Goal: Task Accomplishment & Management: Manage account settings

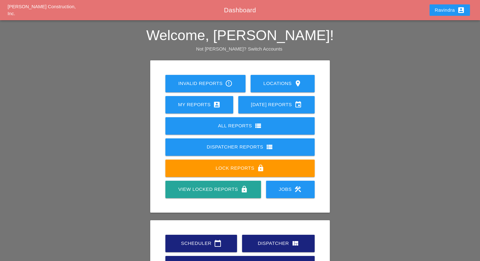
click at [188, 242] on div "Scheduler calendar_today" at bounding box center [201, 243] width 51 height 8
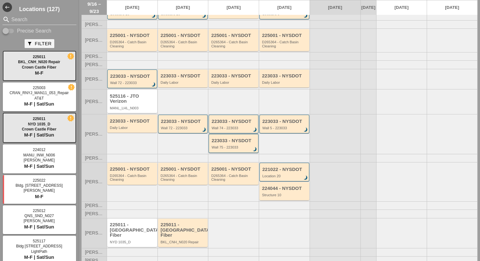
scroll to position [44, 0]
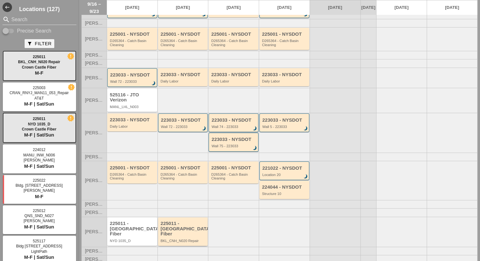
click at [197, 232] on div "225011 - [GEOGRAPHIC_DATA] Fiber" at bounding box center [184, 229] width 46 height 16
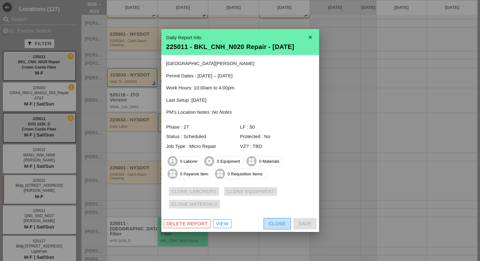
click at [269, 225] on div "Close" at bounding box center [277, 223] width 17 height 7
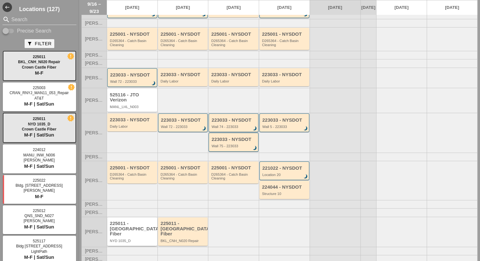
click at [142, 227] on div "225011 - [GEOGRAPHIC_DATA] Fiber" at bounding box center [133, 229] width 46 height 16
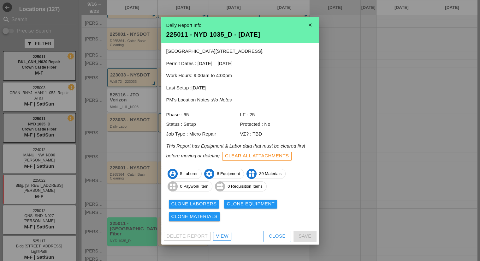
click at [263, 236] on div "Delete Report View Close Save" at bounding box center [240, 236] width 158 height 16
click at [265, 236] on button "Close" at bounding box center [277, 236] width 27 height 11
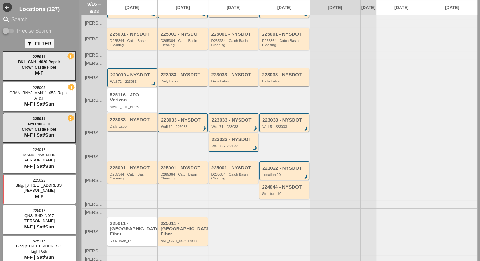
click at [141, 226] on div "225011 - [GEOGRAPHIC_DATA] Fiber" at bounding box center [133, 229] width 46 height 16
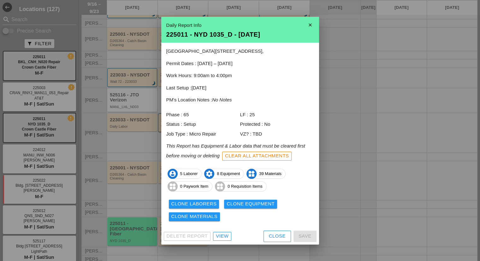
click at [205, 202] on div "Clone Laborers" at bounding box center [193, 203] width 45 height 7
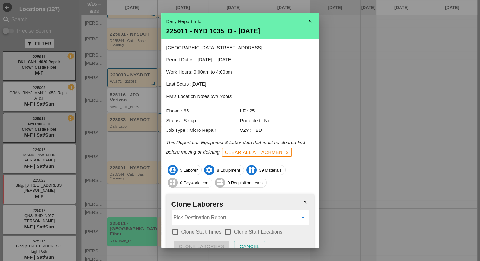
click at [200, 214] on input "Pick Destination Report" at bounding box center [236, 218] width 124 height 10
click at [217, 232] on div "225011 - BKL_ CNH _N020 Repair - 09/17/2025" at bounding box center [238, 233] width 122 height 8
type input "225011 - BKL_CNH_N020 Repair - [DATE]"
click at [210, 228] on div "check_box_outline_blank Clone Start Times" at bounding box center [196, 232] width 50 height 8
click at [216, 231] on label "Clone Start Times" at bounding box center [202, 232] width 40 height 6
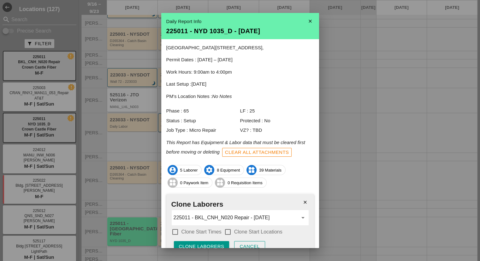
checkbox input "true"
click at [233, 233] on div at bounding box center [228, 231] width 11 height 11
checkbox input "true"
click at [222, 239] on div "close Clone Laborers 225011 - BKL_CNH_N020 Repair - 09/17/2025 arrow_drop_down …" at bounding box center [240, 226] width 148 height 65
click at [221, 242] on button "Clone Laborers" at bounding box center [202, 246] width 56 height 11
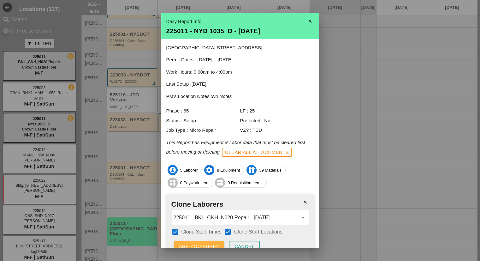
click at [221, 242] on button "Are you sure?" at bounding box center [199, 246] width 50 height 11
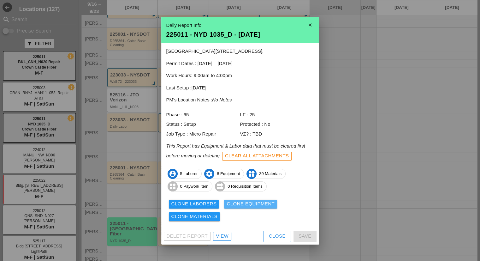
click at [244, 207] on div "Clone Equipment" at bounding box center [251, 203] width 48 height 7
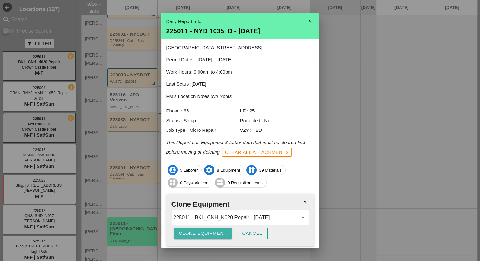
click at [205, 237] on button "Clone Equipment" at bounding box center [203, 232] width 58 height 11
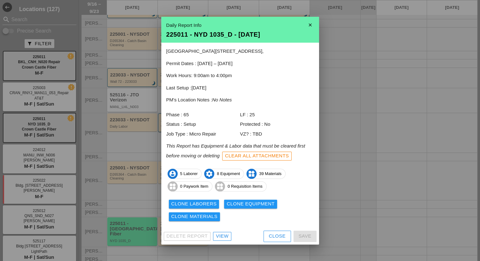
click at [200, 221] on div "Clone Laborers Clone Equipment Clone Materials" at bounding box center [240, 210] width 148 height 25
click at [201, 218] on div "Clone Materials" at bounding box center [194, 216] width 46 height 7
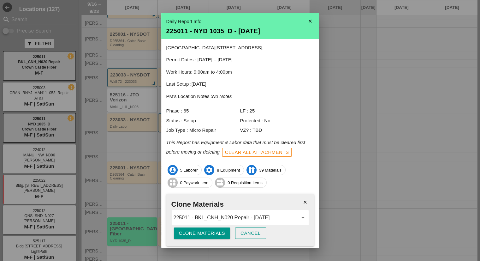
click at [207, 232] on div "Clone Materials" at bounding box center [202, 233] width 46 height 7
click at [207, 232] on div "Are you sure?" at bounding box center [199, 233] width 40 height 7
click at [304, 22] on icon "close" at bounding box center [310, 21] width 13 height 13
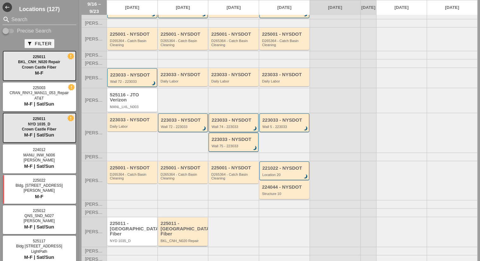
click at [179, 229] on div "225011 - Crown Castle Fiber" at bounding box center [184, 229] width 46 height 16
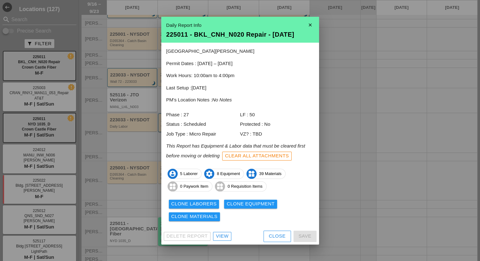
click at [225, 236] on div "View" at bounding box center [222, 235] width 13 height 7
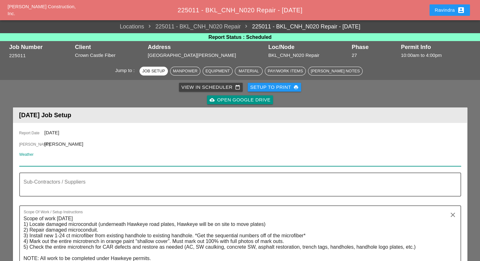
click at [48, 158] on input "Weather" at bounding box center [235, 161] width 433 height 10
click at [48, 159] on input "Weather" at bounding box center [235, 161] width 433 height 10
paste input "Wed 17"
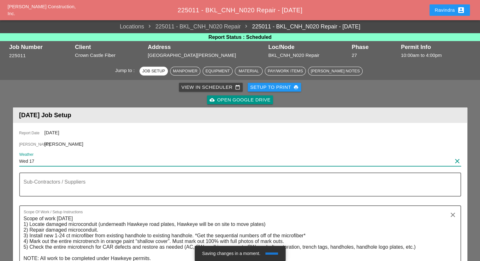
paste input "Day 71° 82% NE 12 mph Cloudy skies during the morning hours followed by thunder…"
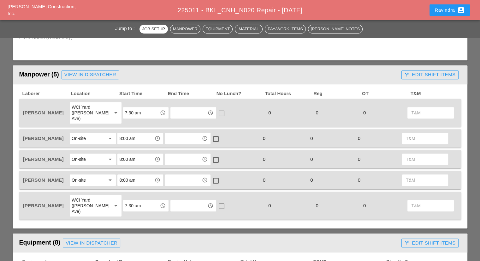
scroll to position [284, 0]
type input "Wed 17 Day 71° 82% NE 12 mph Cloudy skies during the morning hours followed by …"
click at [90, 74] on div "View in Dispatcher" at bounding box center [90, 74] width 52 height 7
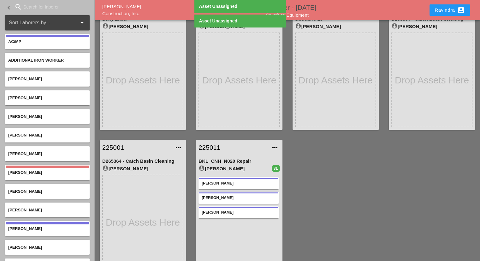
scroll to position [28, 0]
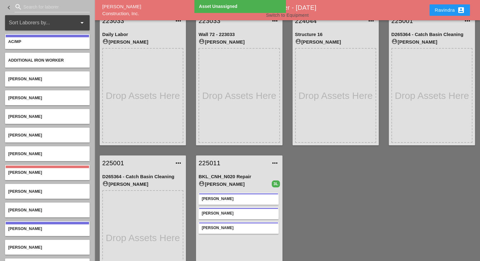
click at [294, 15] on link "Switch to Equipment" at bounding box center [287, 15] width 43 height 5
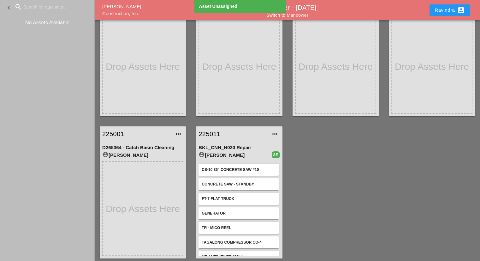
scroll to position [60, 0]
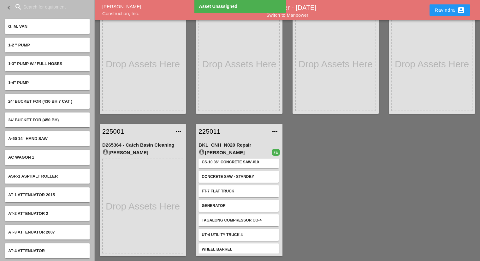
scroll to position [8, 0]
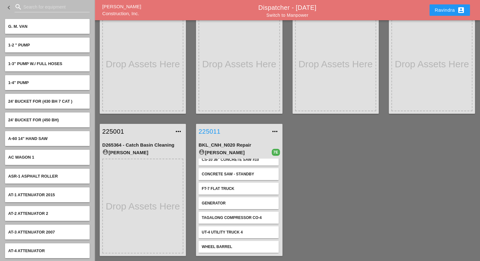
click at [211, 128] on link "225011" at bounding box center [233, 131] width 69 height 9
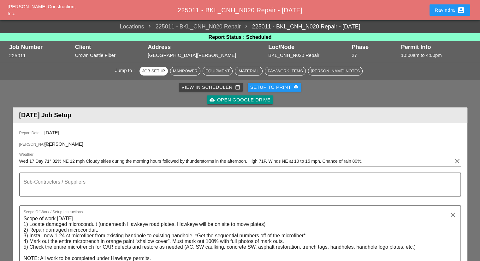
scroll to position [284, 0]
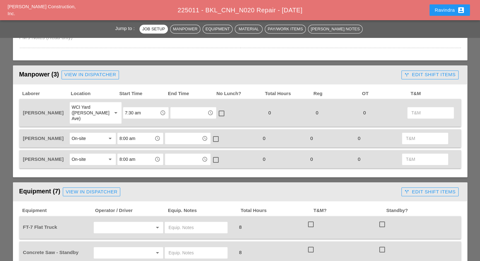
click at [85, 156] on div "On-site" at bounding box center [79, 159] width 14 height 6
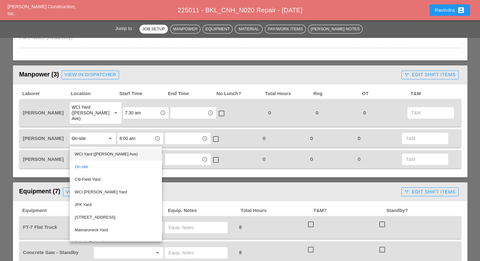
click at [85, 155] on div "WCI Yard ([PERSON_NAME] Ave)" at bounding box center [116, 154] width 82 height 8
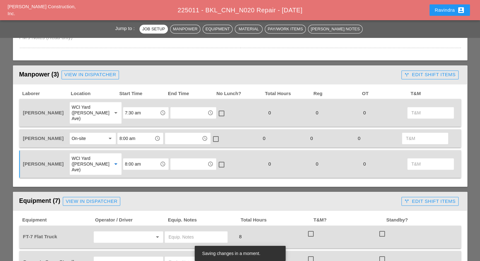
click at [91, 133] on div "On-site" at bounding box center [88, 138] width 33 height 10
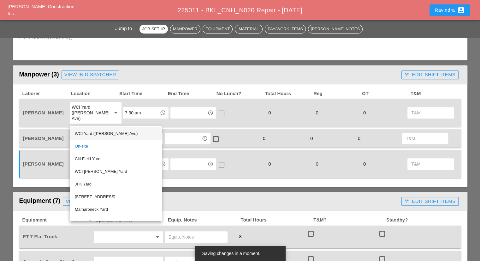
click at [86, 135] on div "WCI Yard ([PERSON_NAME] Ave)" at bounding box center [116, 134] width 82 height 8
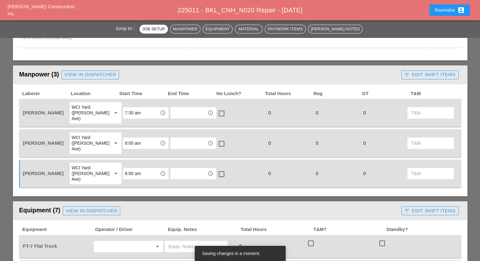
click at [91, 165] on div "WCI Yard ([PERSON_NAME] Ave)" at bounding box center [89, 173] width 35 height 17
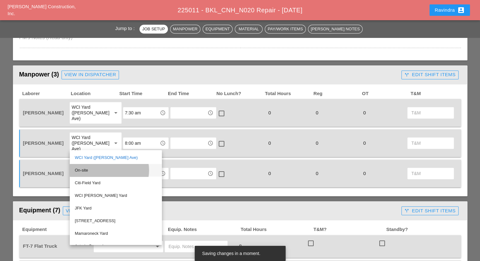
click at [82, 166] on div "On-site" at bounding box center [116, 170] width 82 height 8
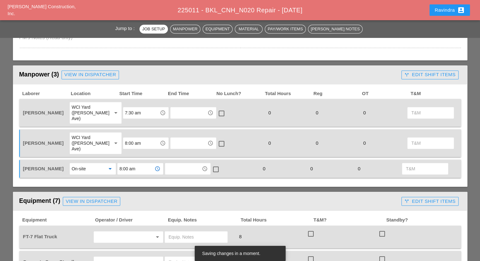
click at [137, 164] on input "8:00 am" at bounding box center [135, 169] width 33 height 10
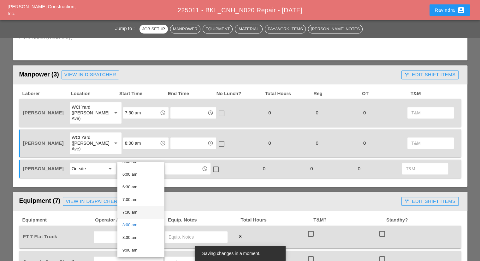
scroll to position [158, 0]
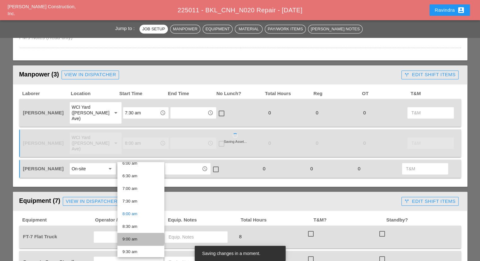
click at [135, 239] on div "9:00 am" at bounding box center [141, 239] width 37 height 8
type input "9:00 am"
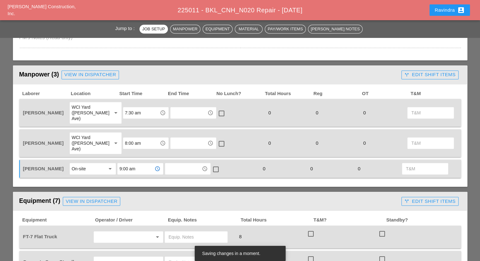
click at [129, 138] on input "8:00 am" at bounding box center [141, 143] width 33 height 10
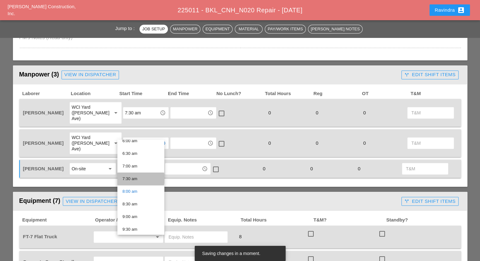
click at [141, 181] on div "7:30 am" at bounding box center [141, 179] width 37 height 8
type input "7:30 am"
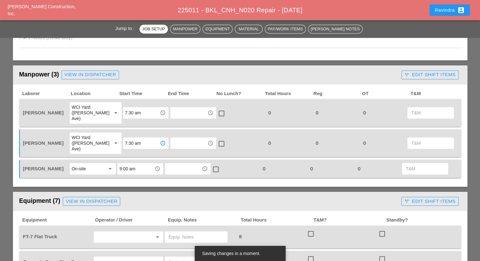
click at [140, 176] on div "Manpower (3) View in Dispatcher - All Workers Must Show up 15 Minutes Before St…" at bounding box center [240, 236] width 455 height 343
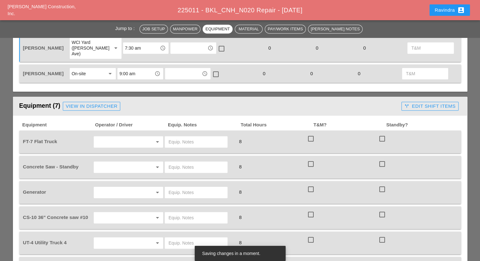
scroll to position [411, 0]
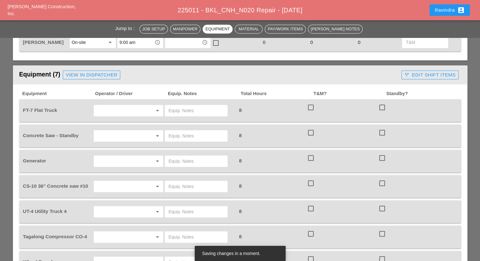
click at [109, 105] on input "text" at bounding box center [120, 110] width 48 height 10
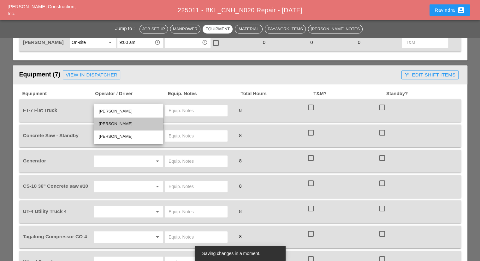
drag, startPoint x: 119, startPoint y: 121, endPoint x: 202, endPoint y: 85, distance: 90.7
click at [119, 120] on div "Denis Etnel" at bounding box center [128, 124] width 59 height 8
type input "Denis Etnel"
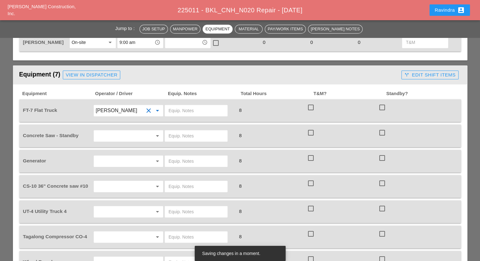
click at [195, 105] on input "text" at bounding box center [196, 110] width 55 height 10
type input "W/ MATERIALS"
click at [126, 131] on input "text" at bounding box center [120, 136] width 48 height 10
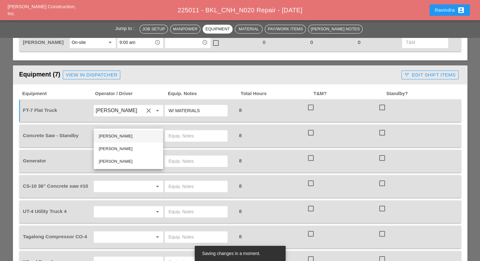
click at [117, 133] on div "Rudolph Bell" at bounding box center [128, 136] width 59 height 8
type input "Rudolph Bell"
click at [192, 131] on input "text" at bounding box center [196, 136] width 55 height 10
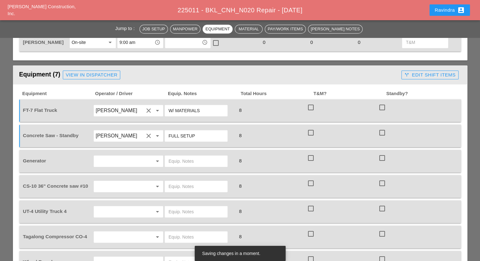
type input "FULL SETUP"
click at [116, 156] on input "text" at bounding box center [120, 161] width 48 height 10
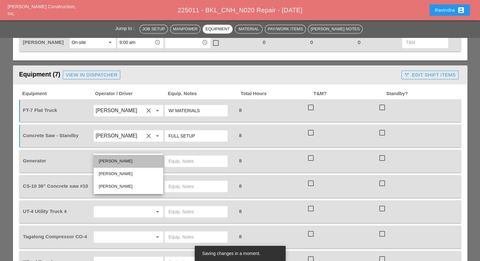
click at [115, 159] on div "Rudolph Bell" at bounding box center [128, 161] width 59 height 8
type input "Rudolph Bell"
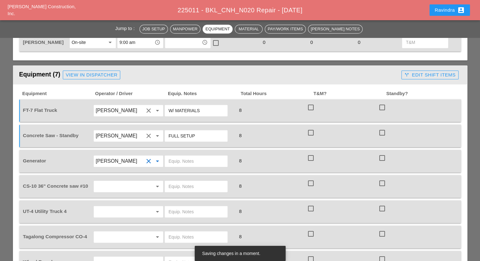
click at [197, 156] on input "text" at bounding box center [196, 161] width 55 height 10
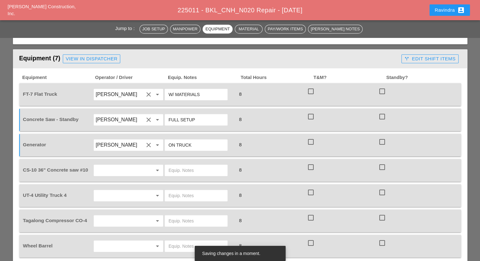
scroll to position [442, 0]
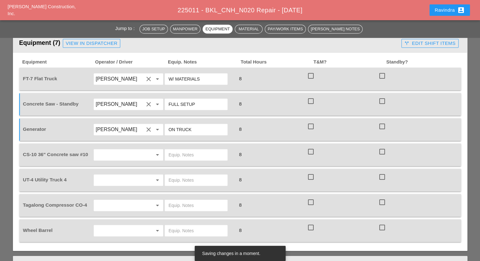
type input "ON TRUCK"
click at [109, 150] on input "text" at bounding box center [120, 155] width 48 height 10
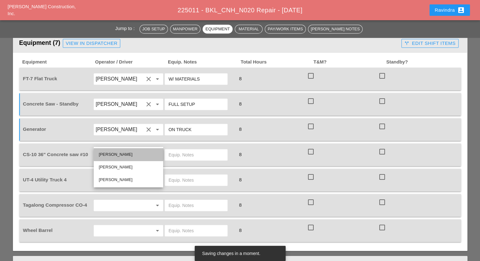
click at [111, 152] on div "[PERSON_NAME]" at bounding box center [128, 155] width 59 height 8
type input "[PERSON_NAME]"
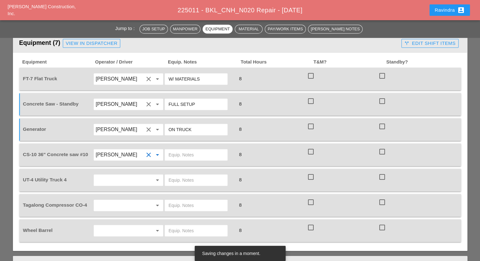
click at [191, 148] on div at bounding box center [199, 155] width 71 height 18
click at [191, 150] on input "text" at bounding box center [196, 155] width 55 height 10
type input "FULL SETUP"
click at [138, 175] on input "text" at bounding box center [120, 180] width 48 height 10
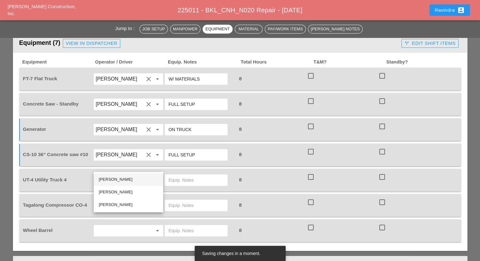
click at [131, 176] on div "[PERSON_NAME]" at bounding box center [128, 180] width 59 height 8
type input "[PERSON_NAME]"
click at [187, 175] on input "text" at bounding box center [196, 180] width 55 height 10
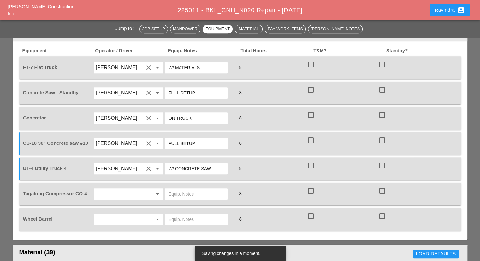
scroll to position [474, 0]
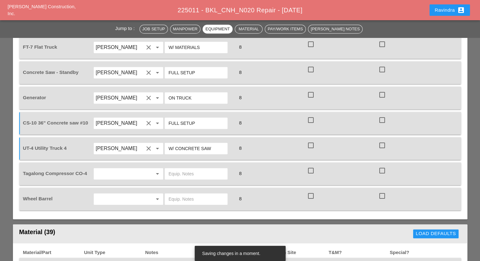
type input "W/ CONCRETE SAW"
click at [134, 169] on input "text" at bounding box center [120, 174] width 48 height 10
click at [112, 189] on div "[PERSON_NAME]" at bounding box center [128, 186] width 59 height 8
type input "[PERSON_NAME]"
click at [190, 169] on input "text" at bounding box center [196, 174] width 55 height 10
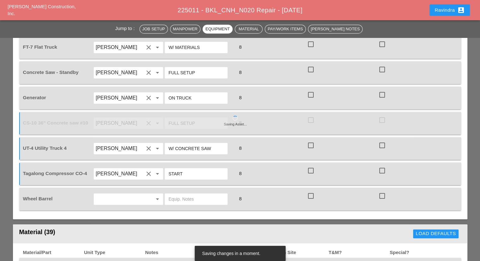
type input "START"
click at [141, 194] on input "text" at bounding box center [120, 199] width 48 height 10
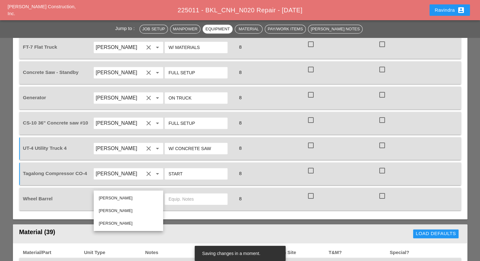
click at [120, 200] on div "[PERSON_NAME]" at bounding box center [128, 198] width 59 height 8
type input "[PERSON_NAME]"
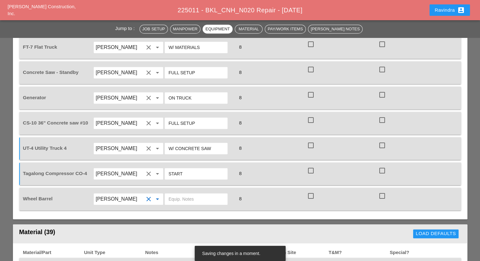
click at [184, 194] on input "text" at bounding box center [196, 199] width 55 height 10
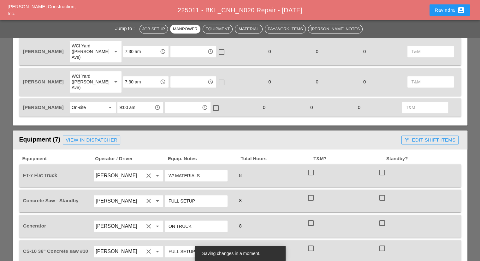
scroll to position [411, 0]
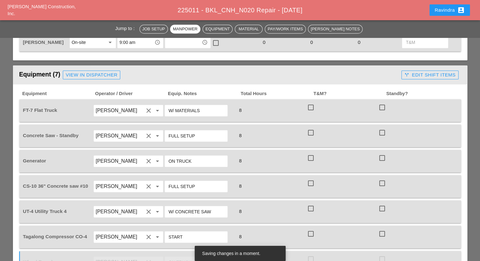
type input "ON TRUCK"
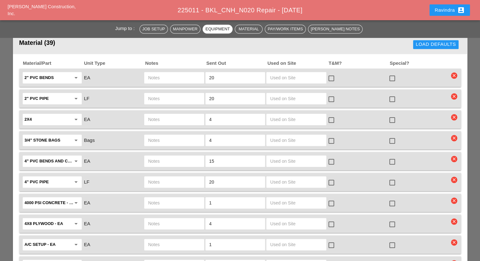
scroll to position [663, 0]
click at [392, 198] on div at bounding box center [392, 203] width 11 height 11
checkbox input "true"
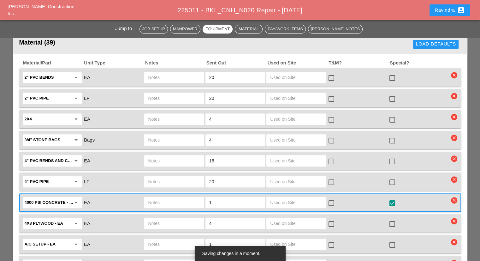
click at [153, 197] on input "text" at bounding box center [174, 202] width 52 height 10
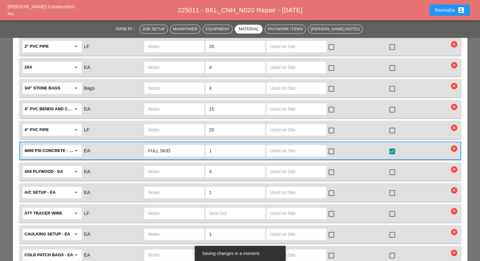
scroll to position [726, 0]
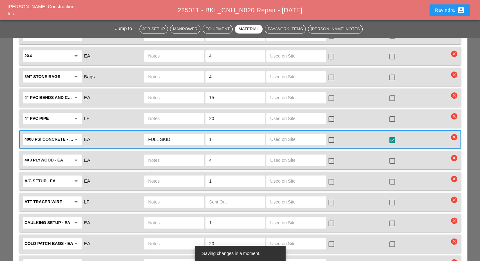
type input "FULL SKID"
click at [392, 176] on div at bounding box center [392, 181] width 11 height 11
checkbox input "true"
click at [157, 176] on input "text" at bounding box center [174, 181] width 52 height 10
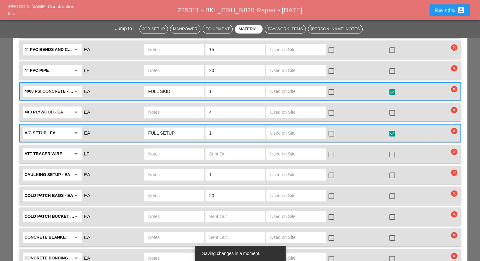
scroll to position [790, 0]
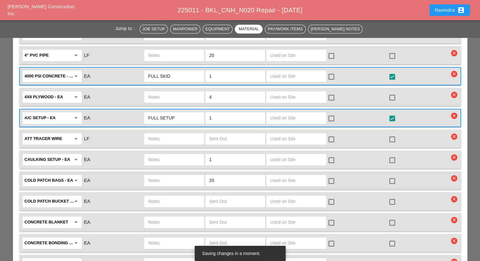
type input "FULL SETUP"
click at [394, 176] on div at bounding box center [392, 181] width 11 height 11
checkbox input "true"
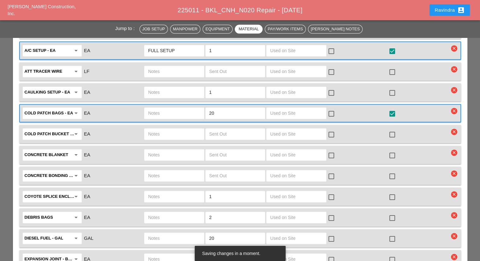
scroll to position [884, 0]
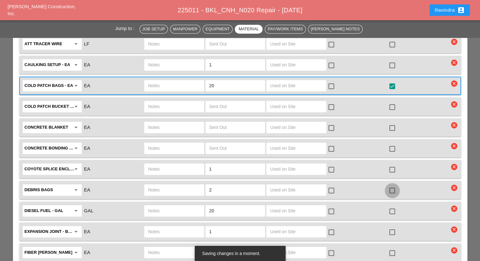
click at [392, 185] on div at bounding box center [392, 190] width 11 height 11
checkbox input "true"
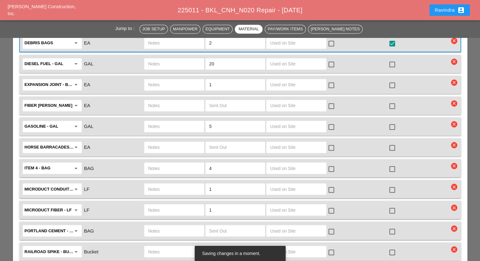
scroll to position [1042, 0]
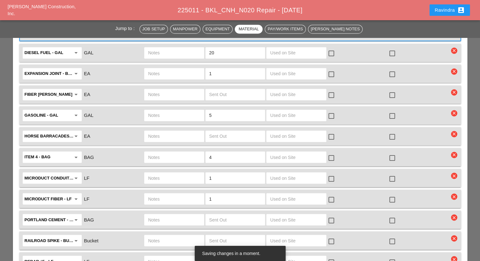
click at [179, 173] on input "text" at bounding box center [174, 178] width 52 height 10
type input "7-TUBE MICRO 50 LF"
drag, startPoint x: 226, startPoint y: 151, endPoint x: 204, endPoint y: 153, distance: 21.6
click at [204, 171] on div "Microduct conduit - LF arrow_drop_down LF 7-TUBE MICRO 50 LF 1 check_box_outlin…" at bounding box center [236, 177] width 428 height 13
type input "50"
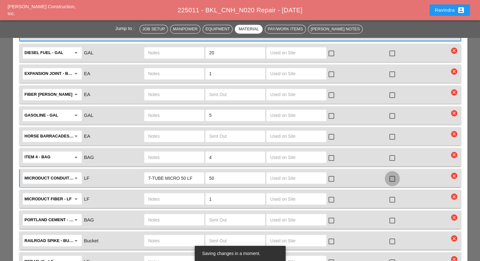
click at [393, 173] on div at bounding box center [392, 178] width 11 height 11
checkbox input "true"
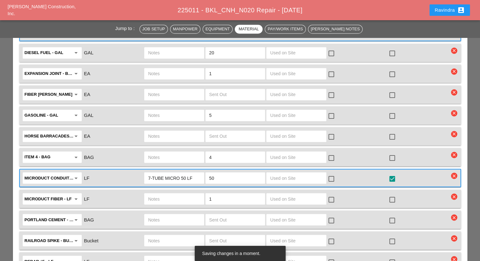
click at [183, 194] on input "text" at bounding box center [174, 199] width 52 height 10
type input "24 CT FIBER REEL"
click at [392, 194] on div at bounding box center [392, 199] width 11 height 11
checkbox input "true"
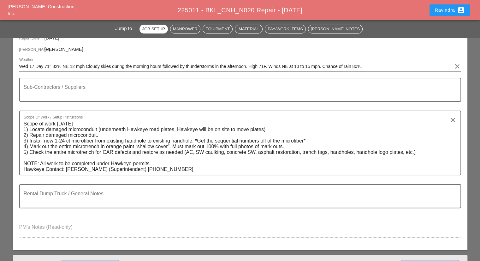
scroll to position [0, 0]
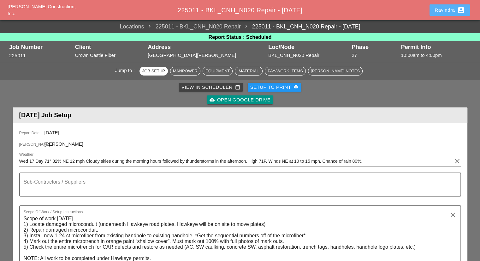
click at [441, 11] on div "Ravindra account_box" at bounding box center [450, 10] width 30 height 8
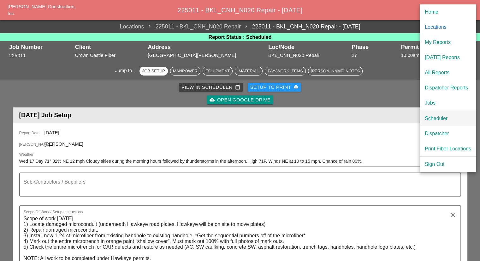
click at [439, 116] on div "Scheduler" at bounding box center [448, 119] width 46 height 8
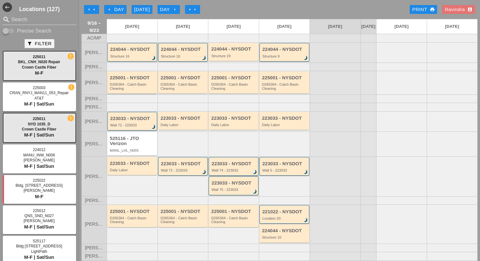
click at [140, 90] on div "D265364 - Catch Basin Cleaning" at bounding box center [133, 86] width 46 height 8
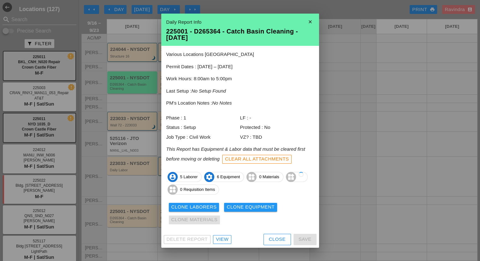
click at [271, 240] on div "Close" at bounding box center [277, 239] width 17 height 7
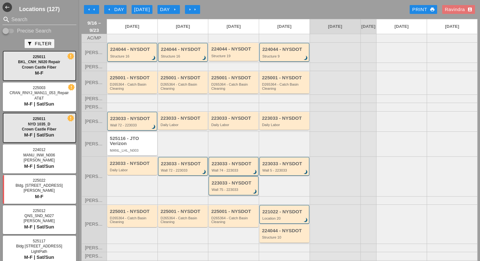
click at [174, 85] on div "225001 - NYSDOT D265364 - Catch Basin Cleaning" at bounding box center [184, 82] width 46 height 15
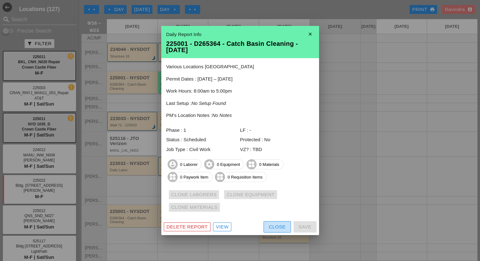
click at [271, 228] on div "Close" at bounding box center [277, 226] width 17 height 7
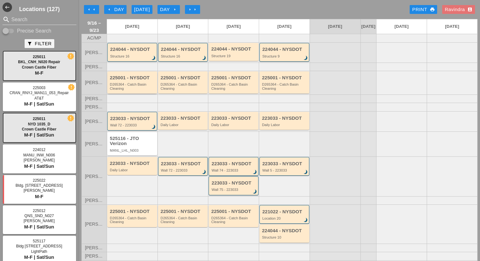
click at [145, 90] on div "D265364 - Catch Basin Cleaning" at bounding box center [133, 86] width 46 height 8
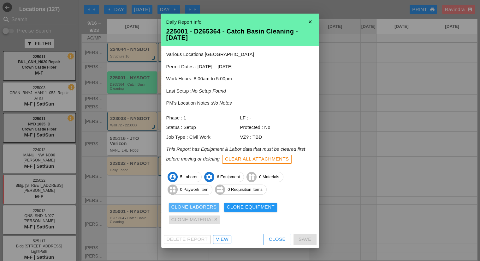
click at [200, 206] on div "Clone Laborers" at bounding box center [193, 206] width 45 height 7
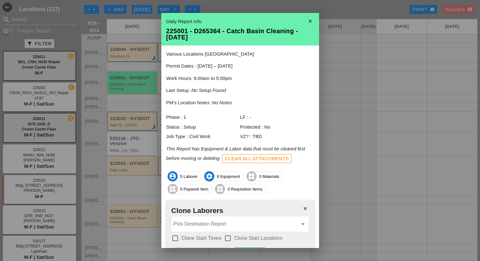
click at [199, 223] on input "Pick Destination Report" at bounding box center [236, 224] width 124 height 10
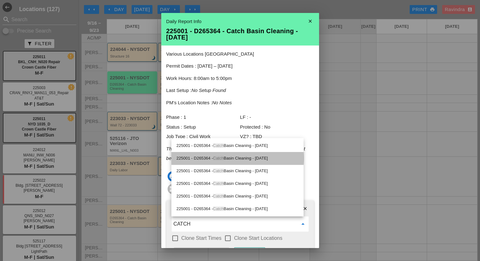
click at [260, 160] on div "225001 - D265364 - Catch Basin Cleaning - 09/17/2025" at bounding box center [238, 158] width 122 height 8
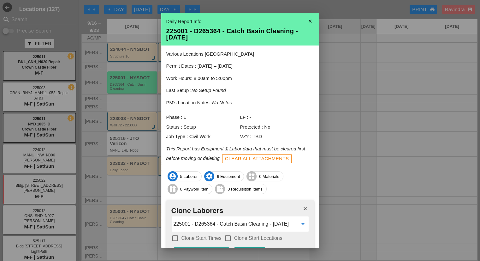
type input "225001 - D265364 - Catch Basin Cleaning - 09/17/2025"
click at [208, 235] on label "Clone Start Times" at bounding box center [202, 238] width 40 height 6
checkbox input "true"
click at [226, 236] on div at bounding box center [228, 238] width 11 height 11
checkbox input "true"
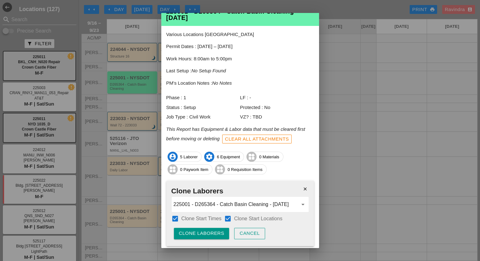
scroll to position [39, 0]
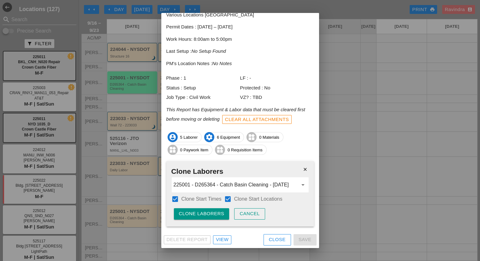
click at [195, 215] on div "Clone Laborers" at bounding box center [201, 213] width 45 height 7
click at [195, 215] on div "Are you sure?" at bounding box center [199, 213] width 40 height 7
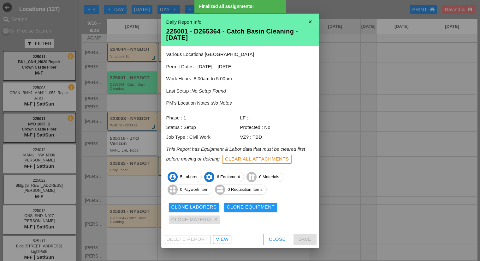
scroll to position [0, 0]
click at [251, 208] on div "Clone Equipment" at bounding box center [251, 206] width 48 height 7
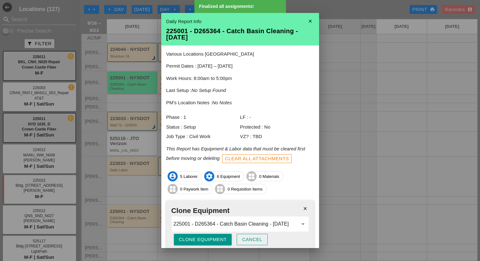
click at [195, 234] on button "Clone Equipment" at bounding box center [203, 239] width 58 height 11
click at [195, 234] on button "Are you sure?" at bounding box center [199, 239] width 50 height 11
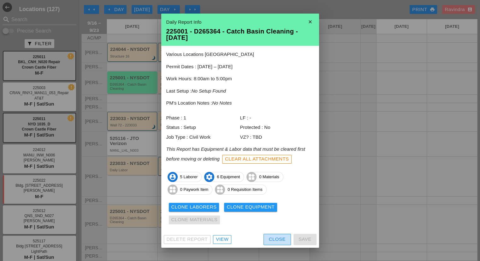
click at [282, 240] on div "Close" at bounding box center [277, 239] width 17 height 7
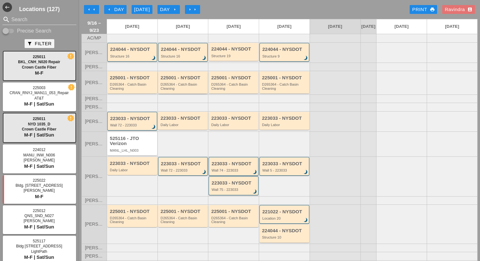
click at [186, 90] on div "D265364 - Catch Basin Cleaning" at bounding box center [184, 86] width 46 height 8
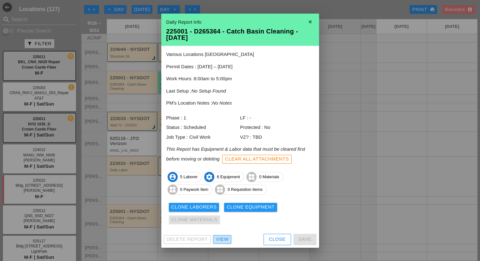
click at [226, 237] on div "View" at bounding box center [222, 239] width 13 height 7
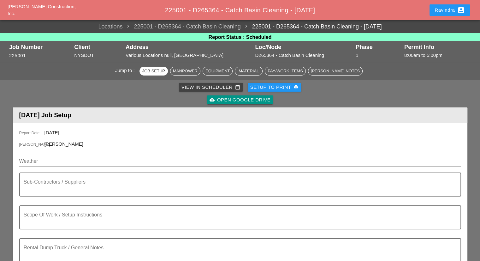
click at [432, 11] on button "Ravindra account_box" at bounding box center [450, 9] width 40 height 11
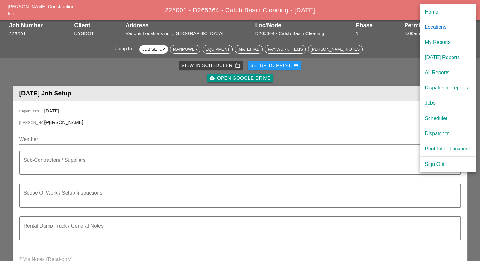
scroll to position [32, 0]
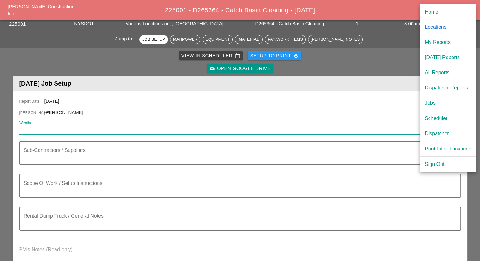
click at [83, 132] on input "Weather" at bounding box center [235, 129] width 433 height 10
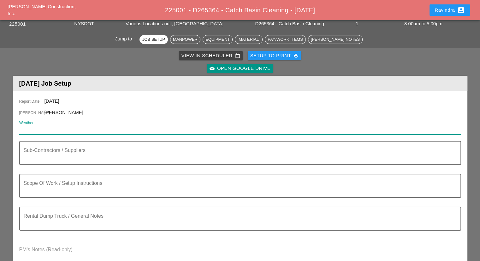
paste input "Wed 17 Day 71° 82% NE 12 mph Cloudy skies during the morning hours followed by …"
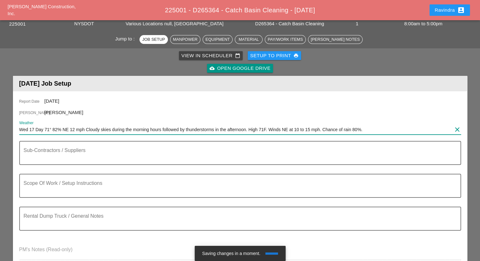
type input "Wed 17 Day 71° 82% NE 12 mph Cloudy skies during the morning hours followed by …"
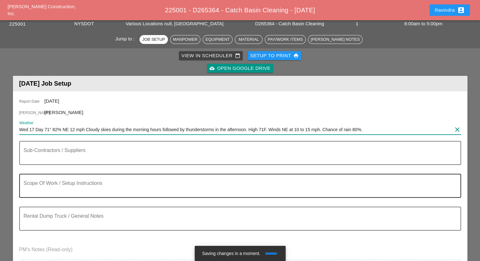
click at [100, 180] on div "Scope Of Work / Setup Instructions" at bounding box center [238, 185] width 428 height 23
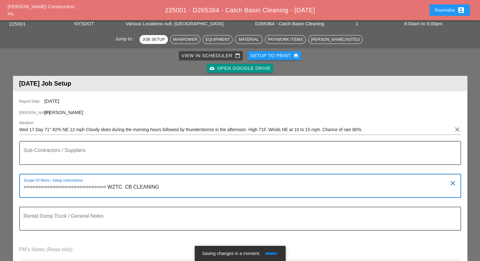
type textarea "============================ WZTC. CB CLEANING"
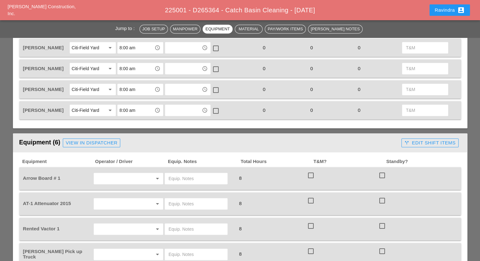
scroll to position [411, 0]
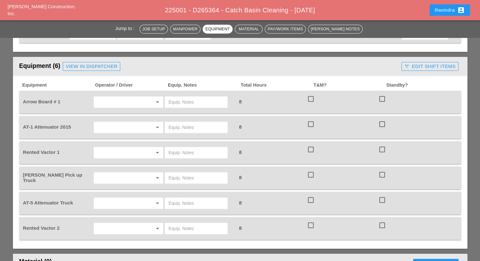
click at [154, 149] on icon "arrow_drop_down" at bounding box center [158, 153] width 8 height 8
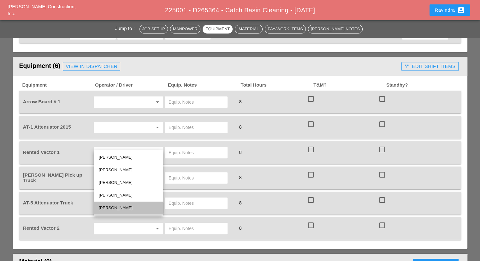
click at [120, 209] on div "[PERSON_NAME]" at bounding box center [128, 208] width 59 height 8
type input "[PERSON_NAME]"
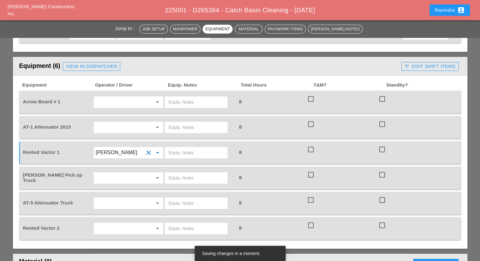
click at [145, 232] on div "Equipment Operator / Driver Equip. Notes Total Hours T&M? Standby? Arrow Board …" at bounding box center [240, 162] width 455 height 173
click at [144, 225] on div "arrow_drop_down" at bounding box center [128, 228] width 71 height 18
click at [141, 223] on input "text" at bounding box center [120, 228] width 48 height 10
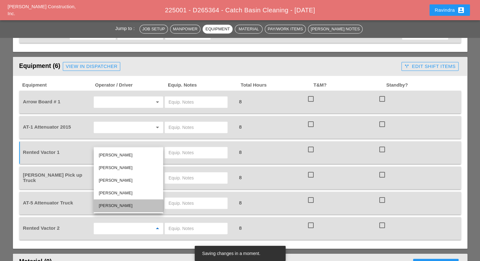
click at [120, 205] on div "[PERSON_NAME]" at bounding box center [128, 206] width 59 height 8
type input "[PERSON_NAME]"
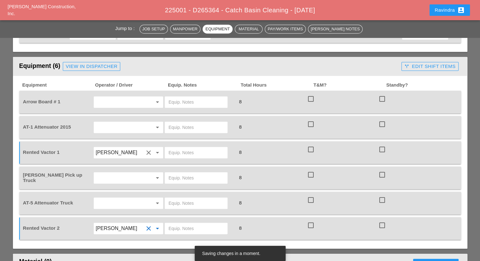
click at [193, 223] on input "text" at bounding box center [196, 228] width 55 height 10
type input "CITI FIELD"
click at [126, 147] on input "[PERSON_NAME]" at bounding box center [120, 152] width 48 height 10
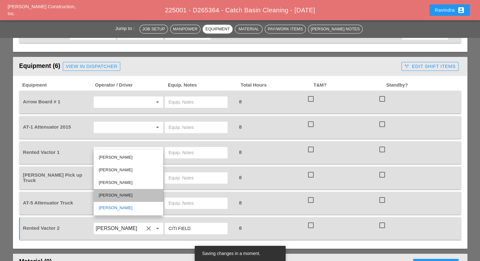
click at [119, 197] on div "[PERSON_NAME]" at bounding box center [128, 195] width 59 height 8
type input "[PERSON_NAME]"
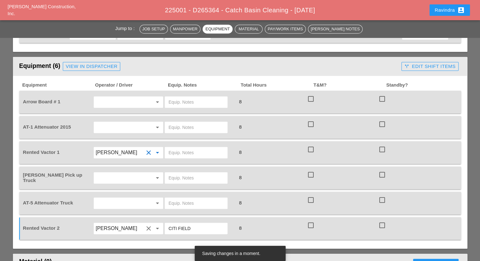
click at [178, 147] on input "text" at bounding box center [196, 152] width 55 height 10
type input "CITI FIELD"
click at [116, 173] on input "text" at bounding box center [120, 178] width 48 height 10
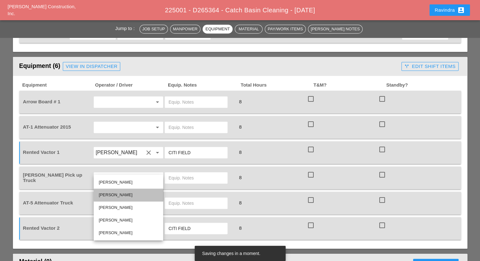
click at [135, 195] on div "[PERSON_NAME]" at bounding box center [128, 195] width 59 height 8
type input "[PERSON_NAME]"
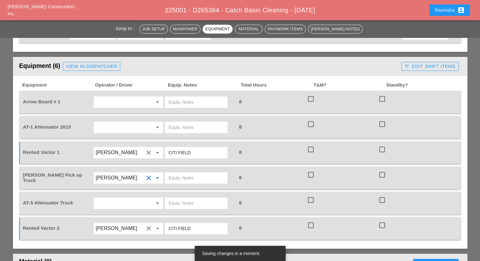
click at [183, 173] on input "text" at bounding box center [196, 178] width 55 height 10
type input "W/ SMALL TOOLS"
click at [130, 197] on div "arrow_drop_down" at bounding box center [128, 203] width 70 height 12
click at [130, 198] on input "text" at bounding box center [120, 203] width 48 height 10
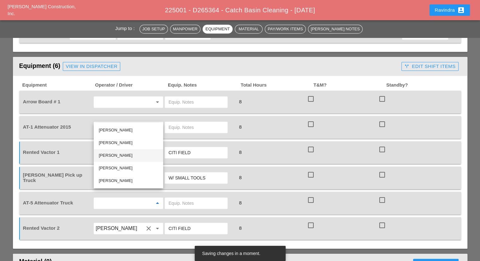
click at [117, 156] on div "Joseph Hill" at bounding box center [128, 156] width 59 height 8
type input "Joseph Hill"
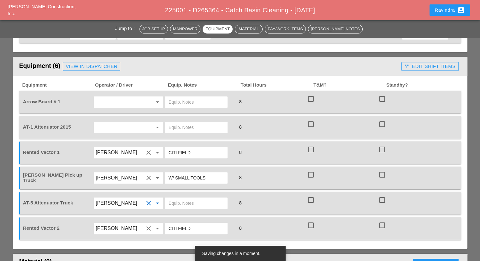
click at [196, 198] on input "text" at bounding box center [196, 203] width 55 height 10
type input "W/ CITI FIELD"
click at [107, 125] on div "arrow_drop_down" at bounding box center [128, 127] width 71 height 18
drag, startPoint x: 111, startPoint y: 118, endPoint x: 112, endPoint y: 114, distance: 3.8
click at [111, 122] on input "text" at bounding box center [120, 127] width 48 height 10
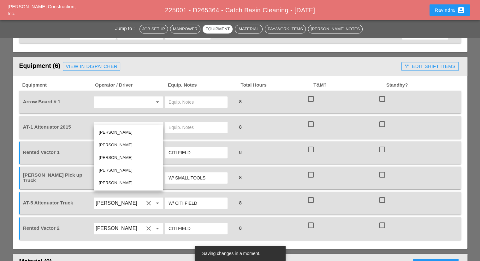
drag, startPoint x: 128, startPoint y: 133, endPoint x: 137, endPoint y: 126, distance: 11.5
click at [129, 132] on div "Anthony DeGeorge" at bounding box center [128, 133] width 59 height 8
type input "Anthony DeGeorge"
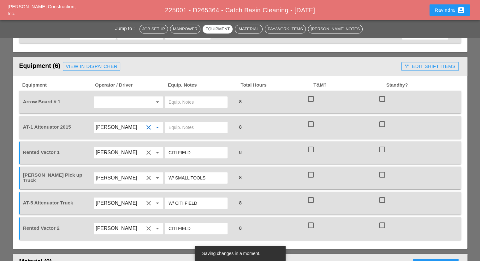
click at [188, 122] on input "text" at bounding box center [196, 127] width 55 height 10
type input "BRUCKNER YARD"
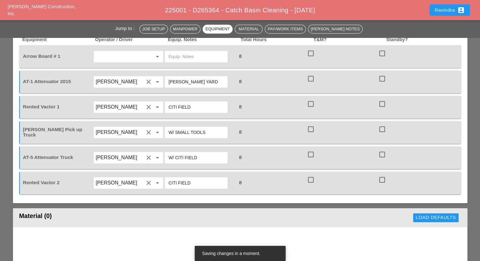
scroll to position [442, 0]
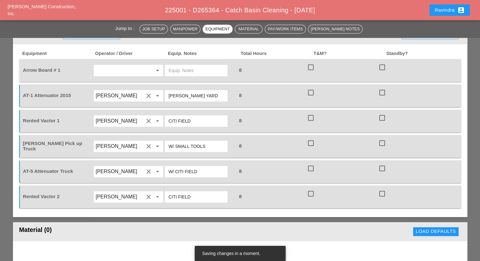
drag, startPoint x: 176, startPoint y: 162, endPoint x: 156, endPoint y: 159, distance: 19.7
click at [156, 163] on div "AT-5 Attenuator Truck Joseph Hill clear arrow_drop_down W/ CITI FIELD 8 check_b…" at bounding box center [236, 172] width 428 height 18
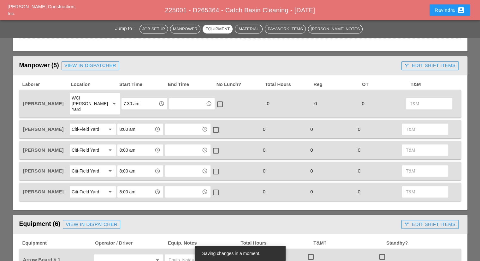
scroll to position [379, 0]
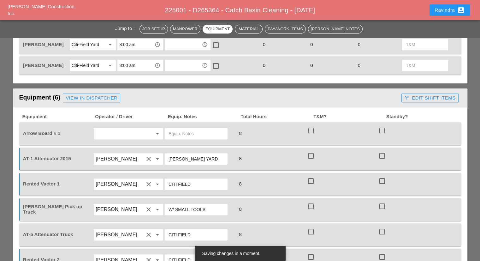
type input "CITI FIELD"
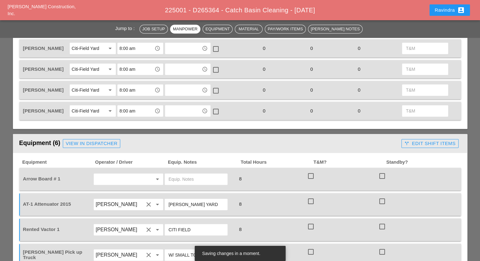
scroll to position [347, 0]
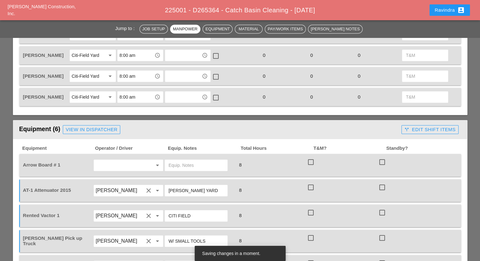
click at [248, 251] on span "Saving changes in a moment." at bounding box center [231, 253] width 58 height 5
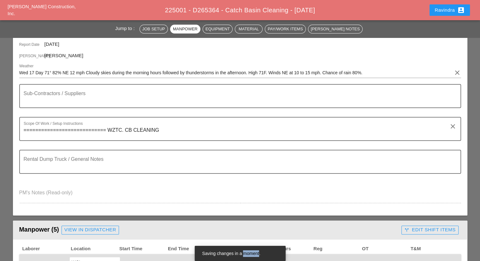
scroll to position [32, 0]
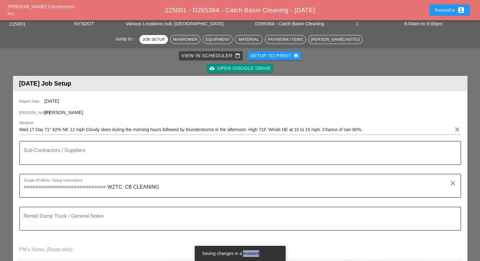
click at [440, 11] on div "Ravindra account_box" at bounding box center [450, 10] width 30 height 8
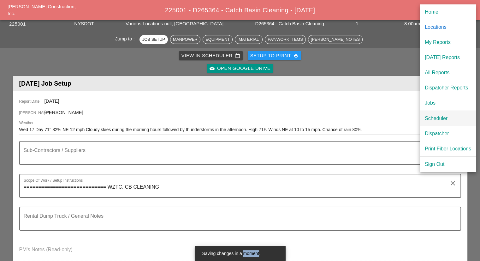
click at [428, 119] on div "Scheduler" at bounding box center [448, 119] width 46 height 8
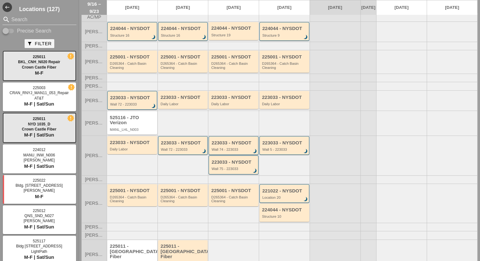
scroll to position [44, 0]
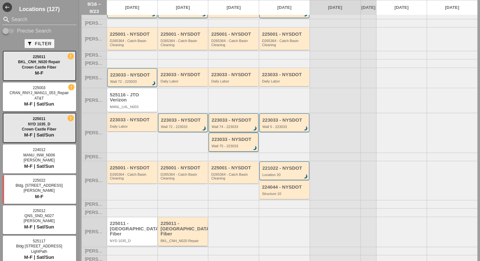
click at [177, 229] on div "225011 - Crown Castle Fiber" at bounding box center [184, 229] width 46 height 16
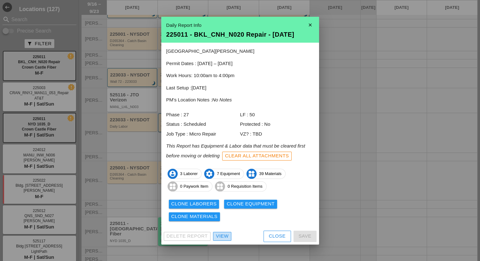
click at [224, 235] on div "View" at bounding box center [222, 235] width 13 height 7
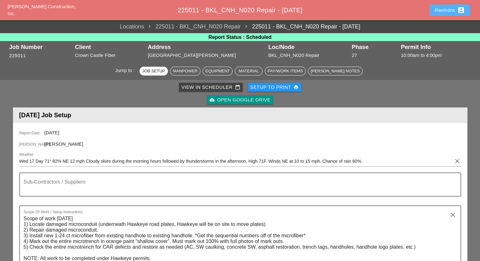
click at [454, 10] on div "Ravindra account_box" at bounding box center [450, 10] width 30 height 8
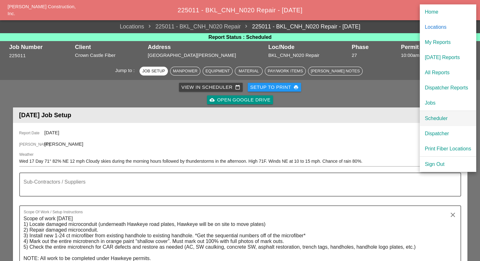
click at [431, 122] on div "Scheduler" at bounding box center [448, 119] width 46 height 8
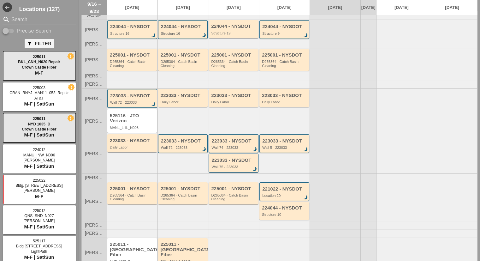
scroll to position [44, 0]
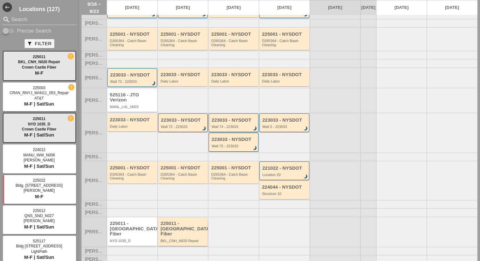
click at [191, 235] on div "225011 - Crown Castle Fiber BKL_CNH_N020 Repair" at bounding box center [184, 232] width 46 height 22
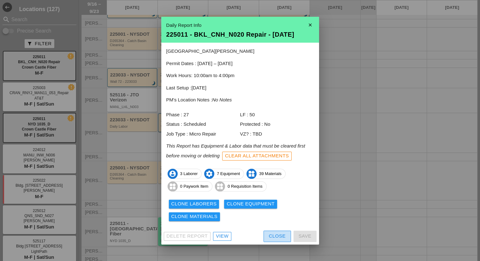
click at [275, 234] on div "Close" at bounding box center [277, 235] width 17 height 7
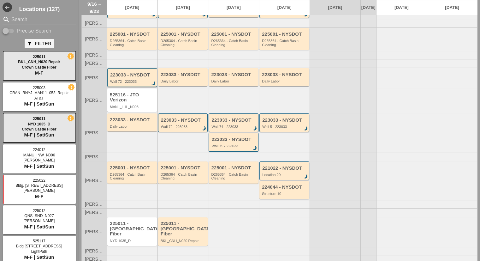
click at [129, 78] on div "223033 - NYSDOT" at bounding box center [132, 74] width 45 height 5
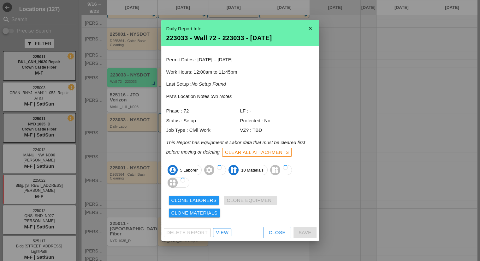
click at [124, 67] on div at bounding box center [240, 130] width 480 height 261
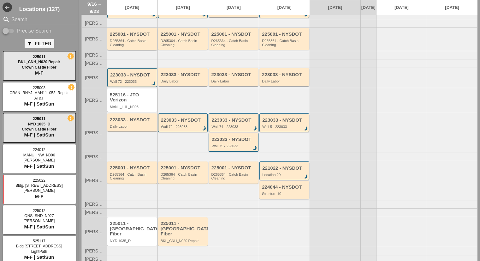
click at [130, 46] on div "D265364 - Catch Basin Cleaning" at bounding box center [133, 43] width 46 height 8
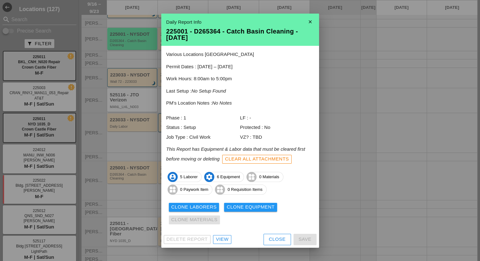
click at [219, 239] on div "View" at bounding box center [222, 239] width 13 height 7
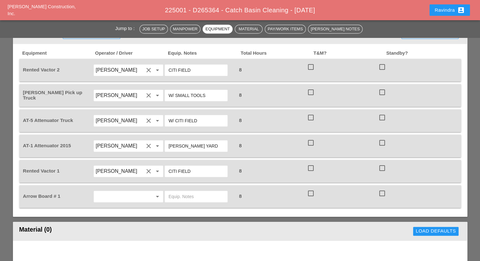
scroll to position [442, 0]
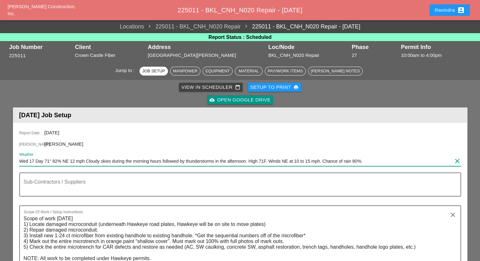
drag, startPoint x: 346, startPoint y: 162, endPoint x: 24, endPoint y: 159, distance: 321.8
